Goal: Task Accomplishment & Management: Use online tool/utility

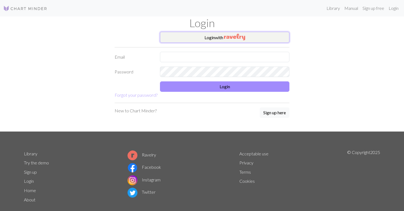
click at [213, 36] on button "Login with" at bounding box center [224, 37] width 129 height 11
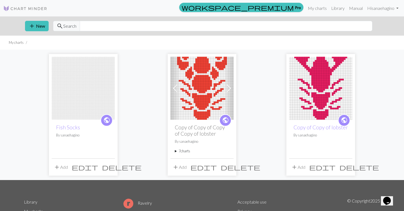
click at [324, 88] on img at bounding box center [320, 88] width 63 height 63
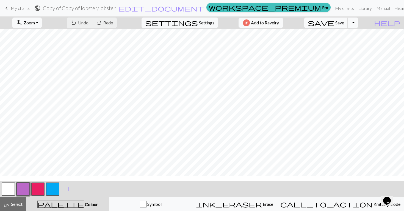
scroll to position [72, 0]
click at [3, 190] on button "button" at bounding box center [8, 189] width 13 height 13
click at [38, 191] on button "button" at bounding box center [37, 189] width 13 height 13
click at [11, 193] on button "button" at bounding box center [8, 189] width 13 height 13
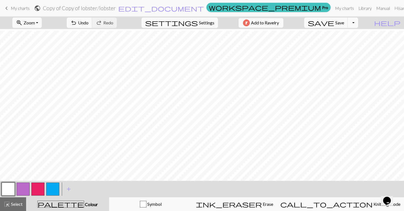
scroll to position [61, 0]
click at [36, 193] on button "button" at bounding box center [37, 189] width 13 height 13
click at [13, 184] on button "button" at bounding box center [8, 189] width 13 height 13
click at [40, 188] on button "button" at bounding box center [37, 189] width 13 height 13
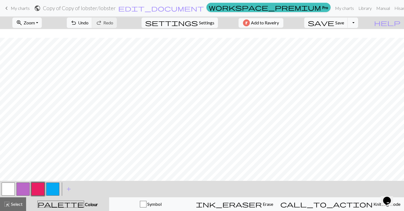
scroll to position [10, 0]
click at [2, 189] on button "button" at bounding box center [8, 189] width 13 height 13
click at [37, 189] on button "button" at bounding box center [37, 189] width 13 height 13
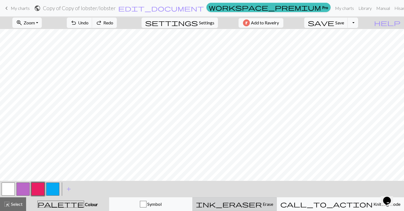
scroll to position [12, 0]
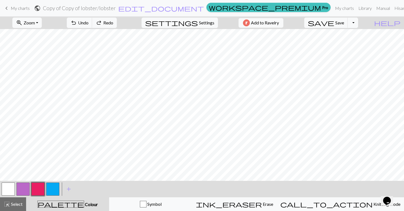
click at [9, 193] on button "button" at bounding box center [8, 189] width 13 height 13
click at [43, 188] on button "button" at bounding box center [37, 189] width 13 height 13
click at [10, 188] on button "button" at bounding box center [8, 189] width 13 height 13
click at [38, 187] on button "button" at bounding box center [37, 189] width 13 height 13
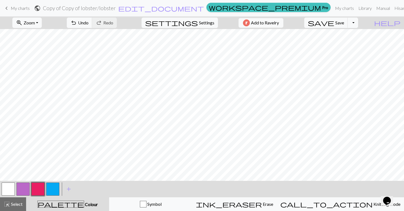
click at [11, 188] on button "button" at bounding box center [8, 189] width 13 height 13
click at [34, 188] on button "button" at bounding box center [37, 189] width 13 height 13
click at [8, 191] on button "button" at bounding box center [8, 189] width 13 height 13
click at [40, 187] on button "button" at bounding box center [37, 189] width 13 height 13
click at [334, 21] on span "save" at bounding box center [321, 23] width 26 height 8
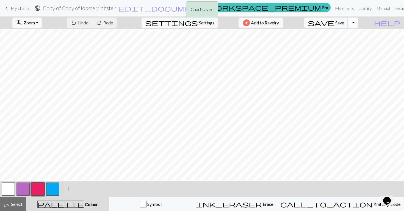
click at [358, 24] on button "Toggle Dropdown" at bounding box center [352, 23] width 10 height 10
click at [342, 44] on button "save_alt Download" at bounding box center [312, 43] width 91 height 9
click at [358, 23] on button "Toggle Dropdown" at bounding box center [352, 23] width 10 height 10
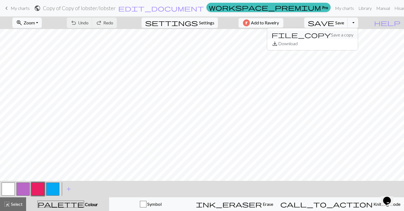
click at [349, 38] on button "file_copy Save a copy" at bounding box center [312, 34] width 91 height 9
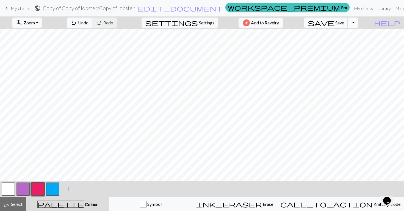
click at [358, 24] on button "Toggle Dropdown" at bounding box center [352, 23] width 10 height 10
click at [351, 42] on button "save_alt Download" at bounding box center [312, 43] width 91 height 9
click at [16, 6] on span "My charts" at bounding box center [20, 7] width 19 height 5
click at [344, 21] on span "Save" at bounding box center [339, 22] width 9 height 5
click at [358, 24] on button "Toggle Dropdown" at bounding box center [352, 23] width 10 height 10
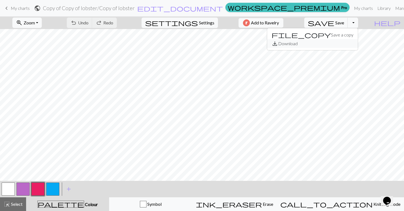
click at [339, 44] on button "save_alt Download" at bounding box center [312, 43] width 91 height 9
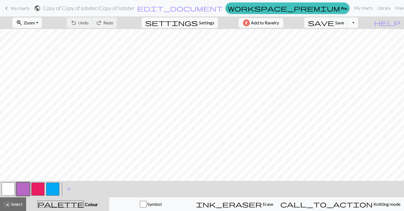
click at [358, 24] on button "Toggle Dropdown" at bounding box center [352, 23] width 10 height 10
click at [343, 44] on button "save_alt Download" at bounding box center [312, 43] width 91 height 9
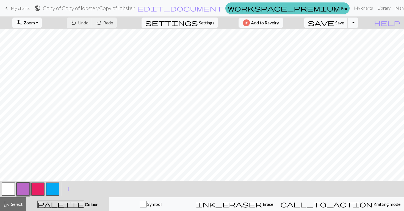
click at [293, 7] on link "workspace_premium Pro" at bounding box center [287, 8] width 124 height 12
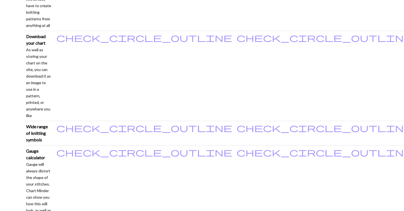
scroll to position [440, 0]
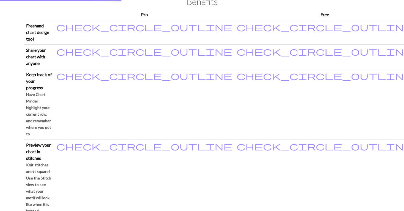
scroll to position [41, 0]
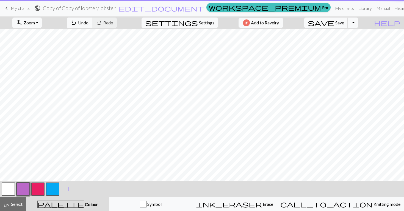
click at [15, 8] on span "My charts" at bounding box center [20, 7] width 19 height 5
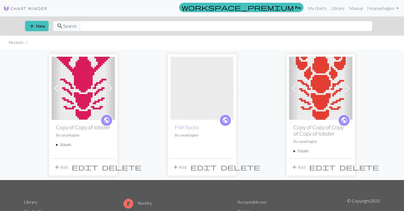
click at [85, 98] on img at bounding box center [83, 88] width 63 height 63
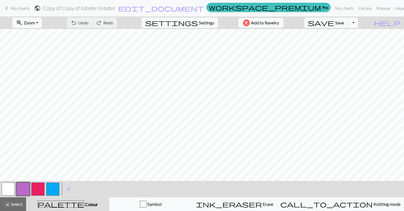
click at [9, 10] on span "keyboard_arrow_left" at bounding box center [6, 8] width 7 height 8
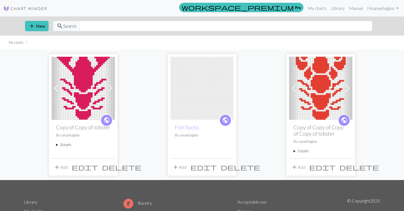
click at [83, 96] on img at bounding box center [83, 88] width 63 height 63
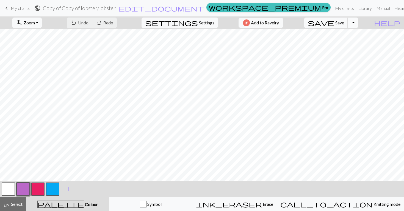
click at [358, 23] on button "Toggle Dropdown" at bounding box center [352, 23] width 10 height 10
click at [339, 43] on button "save_alt Download" at bounding box center [312, 43] width 91 height 9
click at [279, 22] on span "Add to Ravelry" at bounding box center [265, 22] width 28 height 7
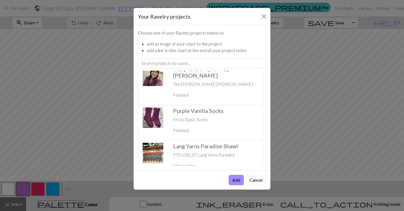
scroll to position [1482, 0]
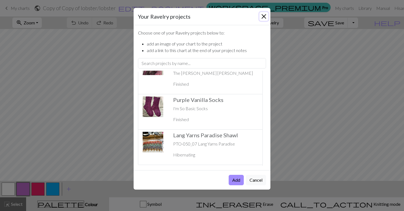
click at [266, 17] on button "Close" at bounding box center [263, 16] width 9 height 9
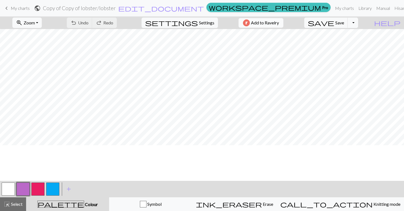
scroll to position [0, 0]
click at [344, 24] on span "Save" at bounding box center [339, 22] width 9 height 5
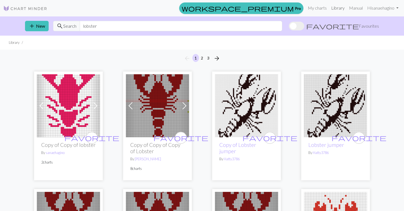
click at [334, 8] on link "Library" at bounding box center [338, 7] width 18 height 11
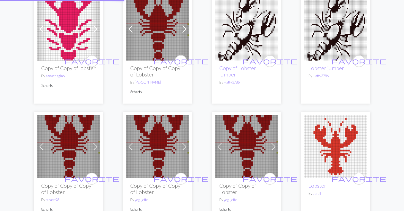
scroll to position [79, 0]
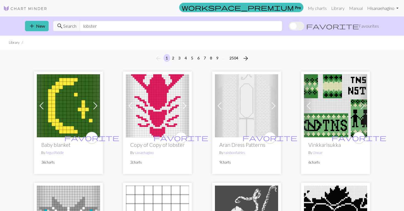
click at [374, 6] on link "Hi sanaehagino" at bounding box center [383, 8] width 36 height 11
click at [374, 7] on link "Hi sanaehagino" at bounding box center [383, 8] width 36 height 11
click at [317, 4] on link "My charts" at bounding box center [316, 8] width 23 height 11
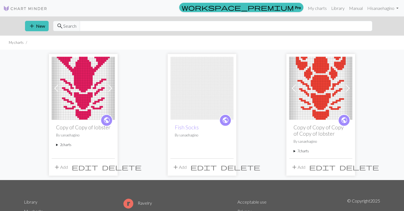
click at [46, 104] on div "Previous Next public Copy of Copy of lobster By sanaehagino 2 charts lobster de…" at bounding box center [202, 115] width 363 height 130
click at [63, 106] on img at bounding box center [83, 88] width 63 height 63
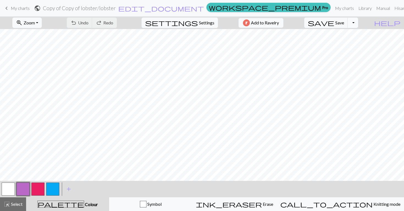
click at [358, 22] on button "Toggle Dropdown" at bounding box center [352, 23] width 10 height 10
click at [344, 43] on button "save_alt Download" at bounding box center [312, 43] width 91 height 9
click at [198, 8] on span "edit_document" at bounding box center [161, 8] width 86 height 8
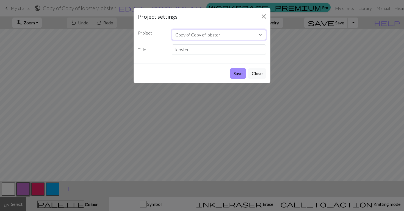
click at [224, 37] on select "Copy of Copy of lobster Fish Socks Copy of Copy of Copy of Copy of lobster" at bounding box center [219, 35] width 94 height 10
click at [172, 30] on select "Copy of Copy of lobster Fish Socks Copy of Copy of Copy of Copy of lobster" at bounding box center [219, 35] width 94 height 10
click at [184, 48] on input "lobster" at bounding box center [219, 49] width 94 height 10
click at [193, 48] on input "lobster" at bounding box center [219, 49] width 94 height 10
click at [256, 76] on button "Close" at bounding box center [257, 73] width 18 height 10
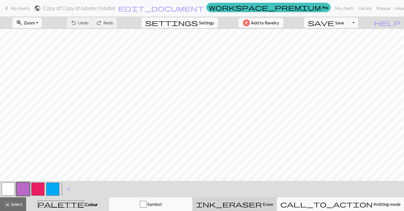
scroll to position [4, 0]
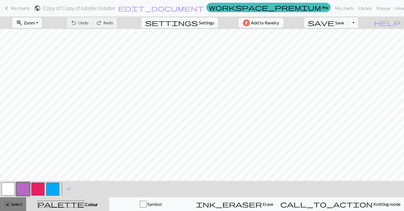
click at [9, 206] on span "highlight_alt" at bounding box center [7, 205] width 7 height 8
click at [9, 202] on span "highlight_alt" at bounding box center [7, 205] width 7 height 8
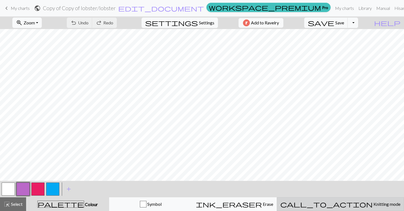
click at [372, 203] on span "Knitting mode" at bounding box center [386, 204] width 28 height 5
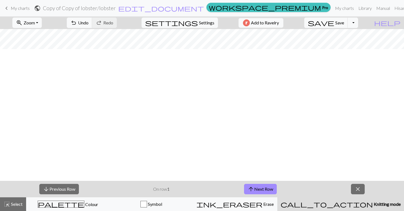
scroll to position [0, 0]
click at [356, 191] on span "close" at bounding box center [357, 190] width 7 height 8
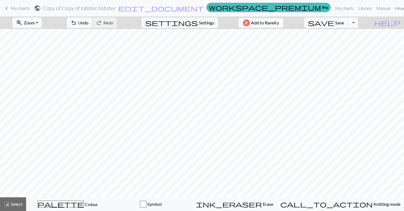
click at [392, 7] on link "Hi sanaehagino" at bounding box center [410, 8] width 36 height 11
click at [387, 44] on link "Logout" at bounding box center [396, 41] width 18 height 11
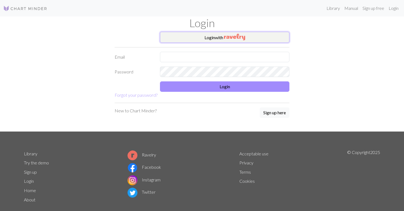
click at [238, 35] on img "button" at bounding box center [234, 37] width 21 height 7
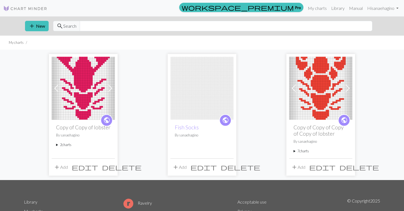
click at [107, 120] on span "public" at bounding box center [106, 120] width 7 height 9
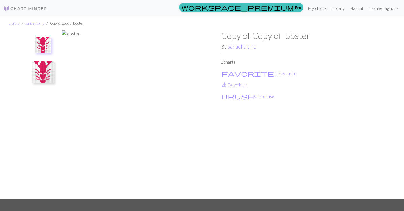
click at [37, 63] on img at bounding box center [43, 73] width 22 height 22
click at [45, 42] on img at bounding box center [43, 48] width 22 height 22
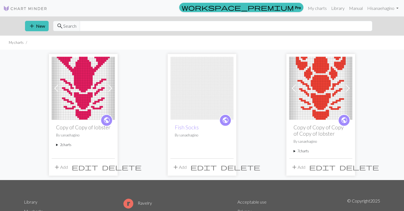
click at [76, 88] on img at bounding box center [83, 88] width 63 height 63
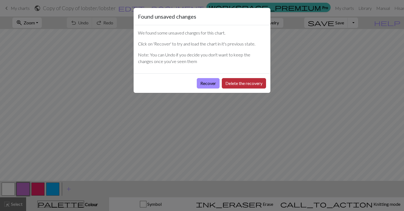
click at [228, 83] on button "Delete the recovery" at bounding box center [244, 83] width 44 height 10
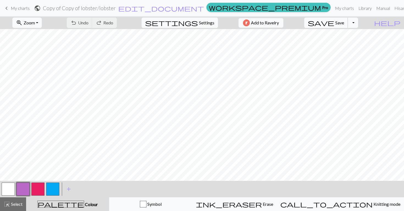
click at [344, 23] on span "Save" at bounding box center [339, 22] width 9 height 5
click at [358, 23] on button "Toggle Dropdown" at bounding box center [352, 23] width 10 height 10
click at [342, 45] on button "save_alt Download" at bounding box center [312, 43] width 91 height 9
click at [14, 10] on span "My charts" at bounding box center [20, 7] width 19 height 5
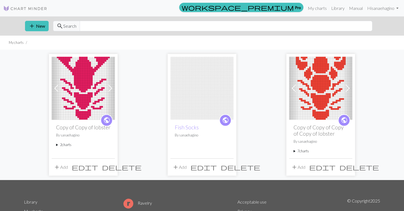
click at [109, 124] on span "public" at bounding box center [106, 120] width 7 height 9
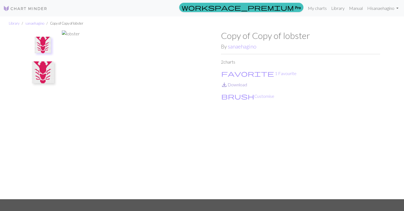
click at [230, 84] on link "save_alt Download" at bounding box center [234, 84] width 26 height 5
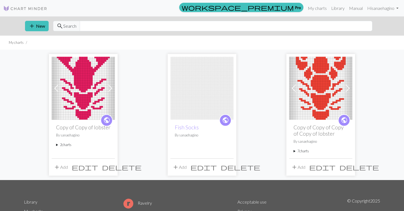
click at [91, 97] on img at bounding box center [83, 88] width 63 height 63
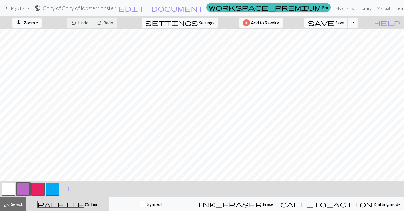
click at [8, 6] on span "keyboard_arrow_left" at bounding box center [6, 8] width 7 height 8
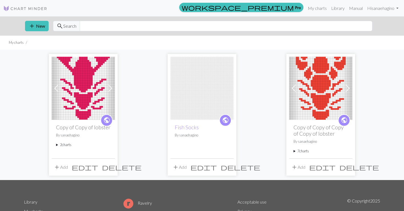
click at [58, 146] on summary "2 charts" at bounding box center [83, 145] width 54 height 5
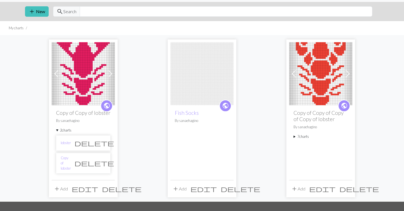
scroll to position [19, 0]
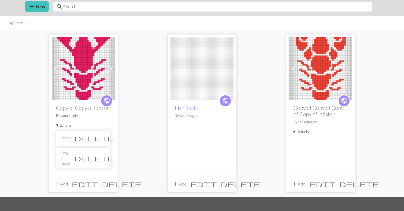
click at [68, 155] on link "Copy of lobster" at bounding box center [66, 159] width 10 height 16
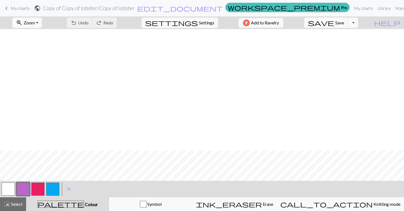
scroll to position [285, 0]
click at [358, 21] on button "Toggle Dropdown" at bounding box center [352, 23] width 10 height 10
click at [346, 43] on button "save_alt Download" at bounding box center [312, 43] width 91 height 9
click at [358, 18] on button "Toggle Dropdown" at bounding box center [352, 23] width 10 height 10
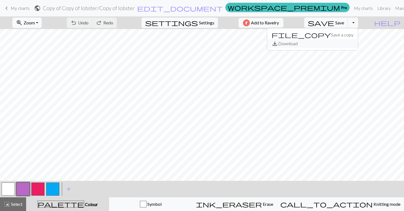
click at [347, 43] on button "save_alt Download" at bounding box center [312, 43] width 91 height 9
click at [135, 7] on h2 "Copy of Copy of lobster / Copy of lobster" at bounding box center [89, 8] width 92 height 6
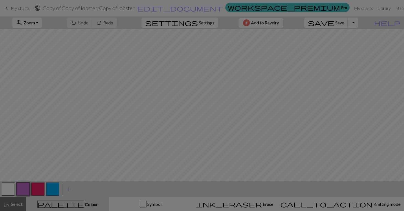
click at [198, 7] on div "Project settings" at bounding box center [201, 2] width 137 height 17
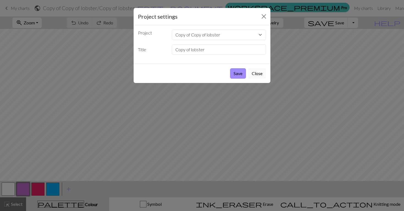
click at [270, 14] on div "Project settings" at bounding box center [201, 16] width 137 height 17
click at [267, 15] on button "Close" at bounding box center [263, 16] width 9 height 9
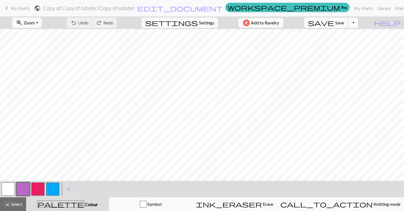
click at [334, 21] on span "save" at bounding box center [321, 23] width 26 height 8
click at [358, 23] on button "Toggle Dropdown" at bounding box center [352, 23] width 10 height 10
click at [345, 43] on button "save_alt Download" at bounding box center [312, 43] width 91 height 9
click at [279, 21] on span "Add to Ravelry" at bounding box center [265, 22] width 28 height 7
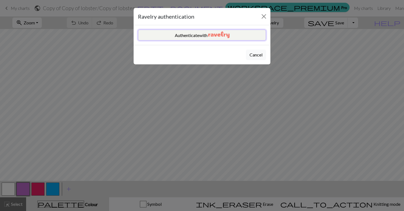
click at [222, 36] on img "button" at bounding box center [218, 35] width 21 height 7
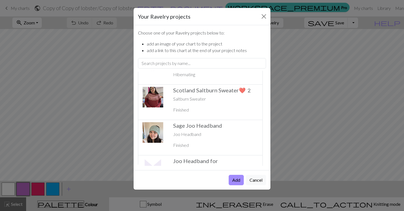
scroll to position [562, 0]
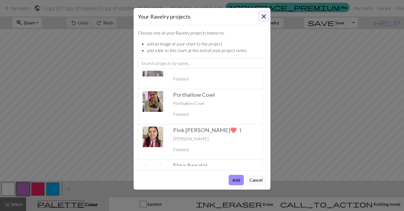
click at [266, 14] on button "Close" at bounding box center [263, 16] width 9 height 9
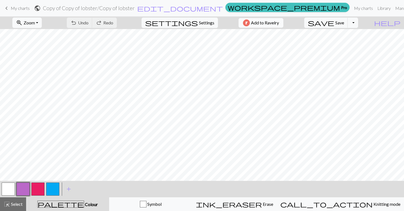
click at [272, 24] on span "Add to Ravelry" at bounding box center [265, 22] width 28 height 7
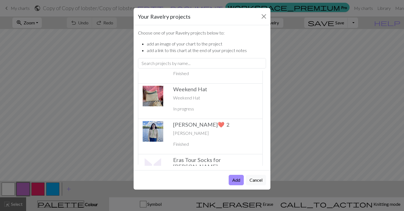
scroll to position [0, 0]
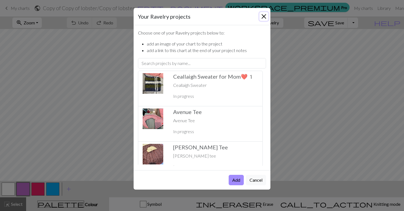
click at [263, 16] on button "Close" at bounding box center [263, 16] width 9 height 9
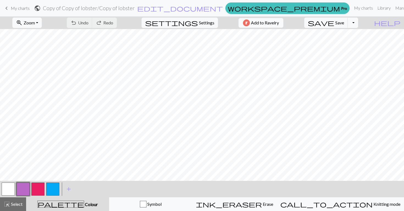
click at [250, 22] on img "button" at bounding box center [246, 22] width 7 height 7
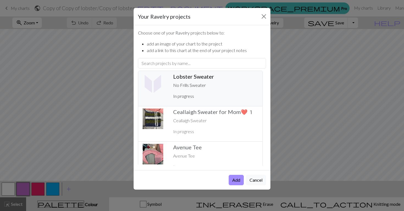
click at [203, 82] on p "No Frills Sweater" at bounding box center [215, 85] width 85 height 7
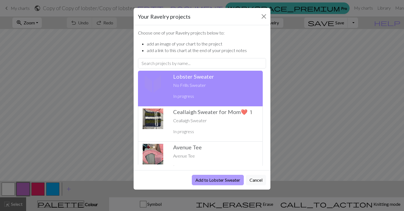
click at [215, 181] on button "Add to Lobster Sweater" at bounding box center [218, 180] width 52 height 10
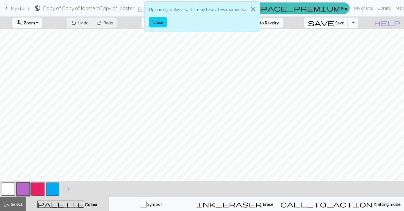
click at [232, 9] on p "Uploading to Ravelry. This may take a few moments..." at bounding box center [197, 9] width 97 height 7
click at [161, 23] on button "Close" at bounding box center [158, 22] width 18 height 10
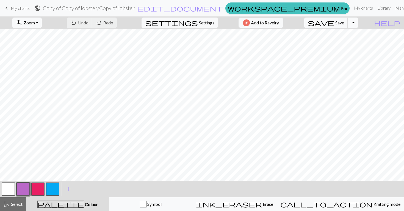
click at [358, 20] on button "Toggle Dropdown" at bounding box center [352, 23] width 10 height 10
click at [354, 42] on button "save_alt Download" at bounding box center [312, 43] width 91 height 9
